Goal: Check status: Check status

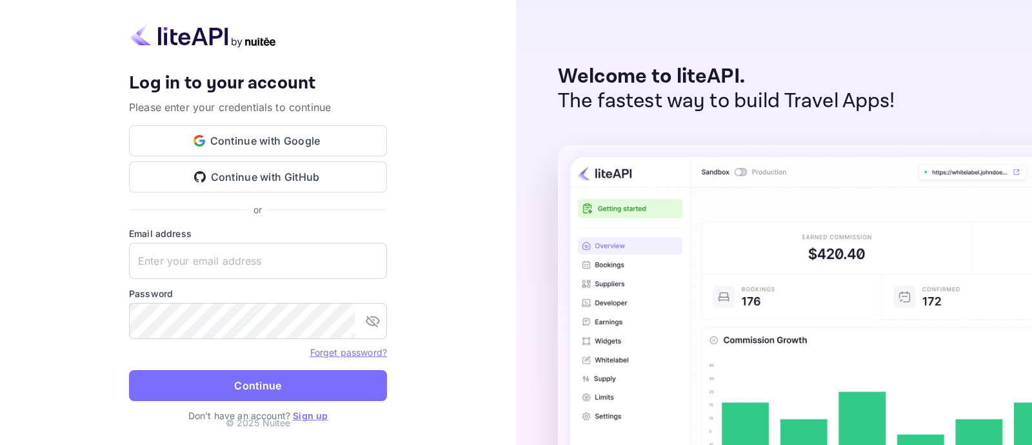
type input "[EMAIL_ADDRESS][DOMAIN_NAME]"
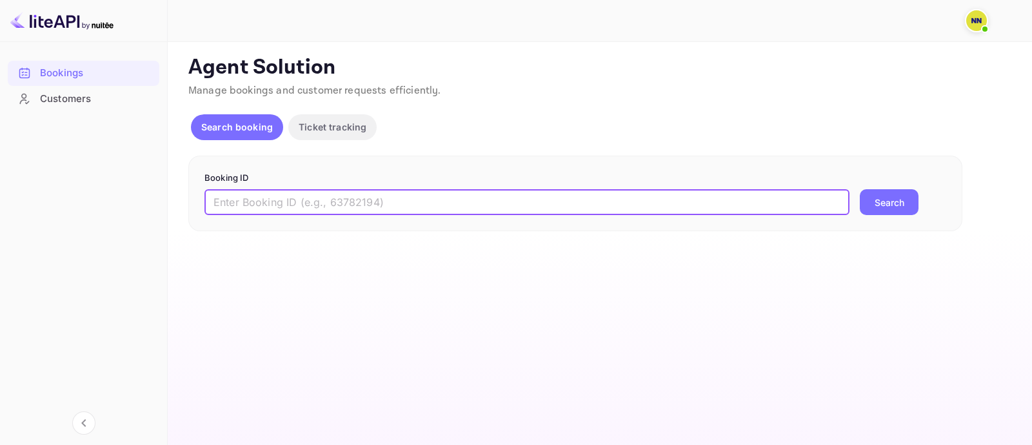
drag, startPoint x: 337, startPoint y: 206, endPoint x: 373, endPoint y: 214, distance: 36.3
click at [341, 208] on input "text" at bounding box center [527, 202] width 645 height 26
paste input "7592869"
type input "7592869"
click at [891, 198] on button "Search" at bounding box center [889, 202] width 59 height 26
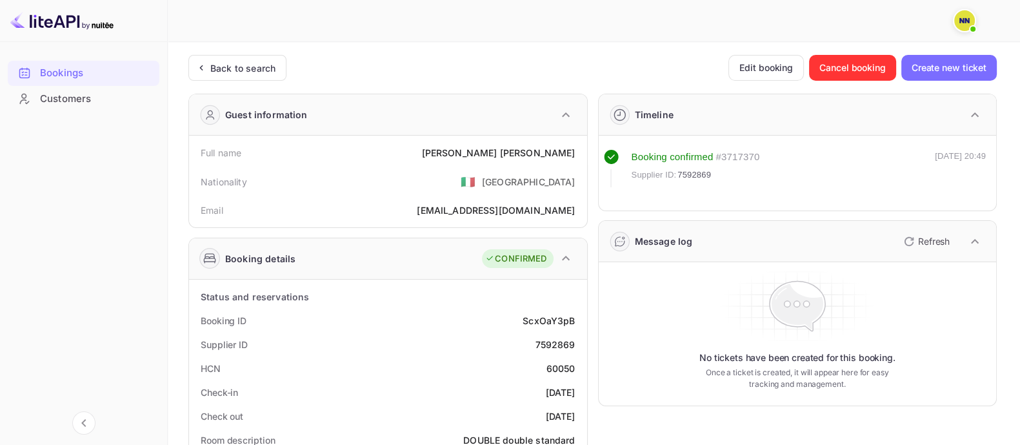
click at [555, 365] on div "60050" at bounding box center [560, 368] width 29 height 14
copy div "60050"
click at [226, 63] on div "Back to search" at bounding box center [242, 68] width 65 height 14
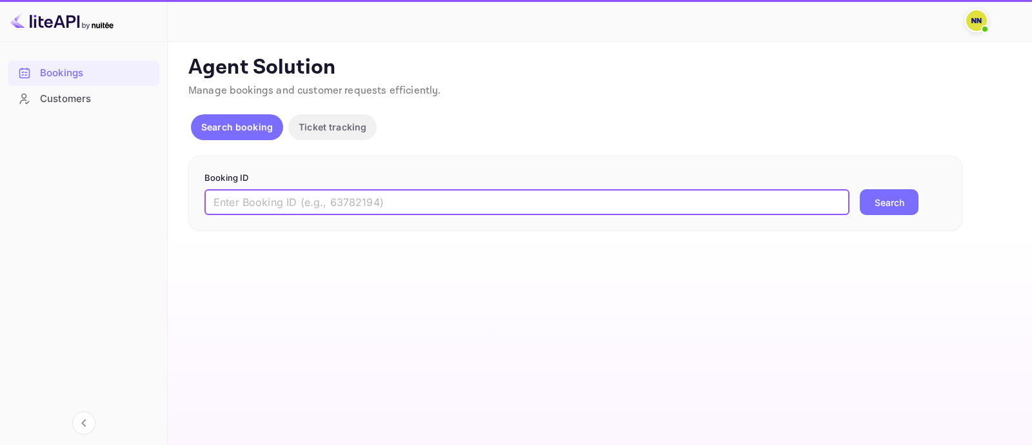
drag, startPoint x: 245, startPoint y: 197, endPoint x: 265, endPoint y: 200, distance: 19.5
click at [245, 198] on input "text" at bounding box center [527, 202] width 645 height 26
paste input "9001357"
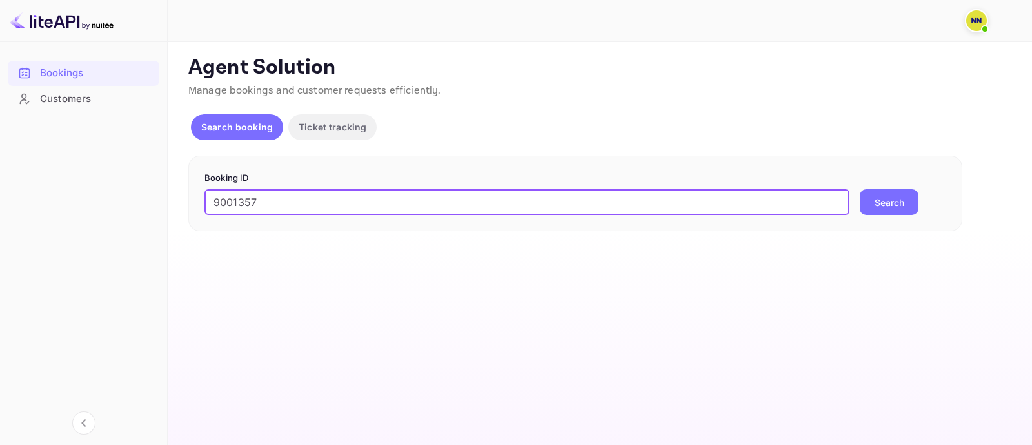
type input "9001357"
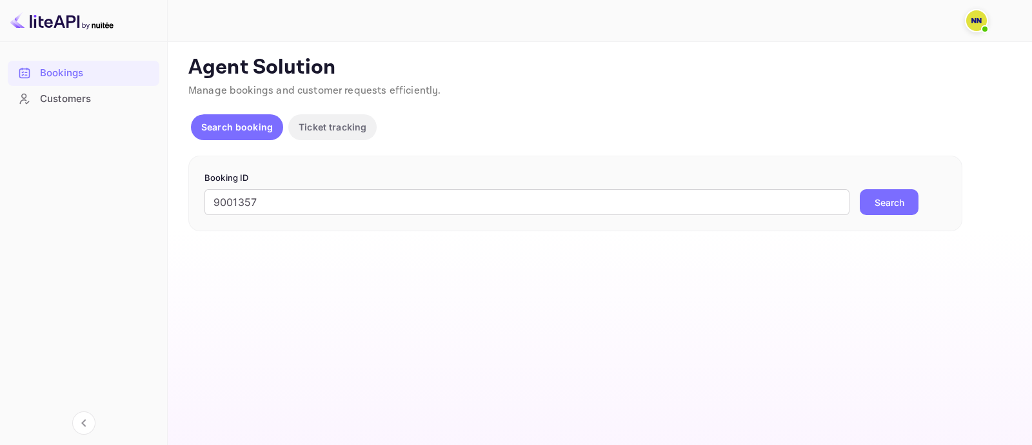
click at [893, 195] on button "Search" at bounding box center [889, 202] width 59 height 26
click at [903, 194] on button "Search" at bounding box center [889, 202] width 59 height 26
click at [894, 202] on button "Search" at bounding box center [889, 202] width 59 height 26
